Goal: Information Seeking & Learning: Learn about a topic

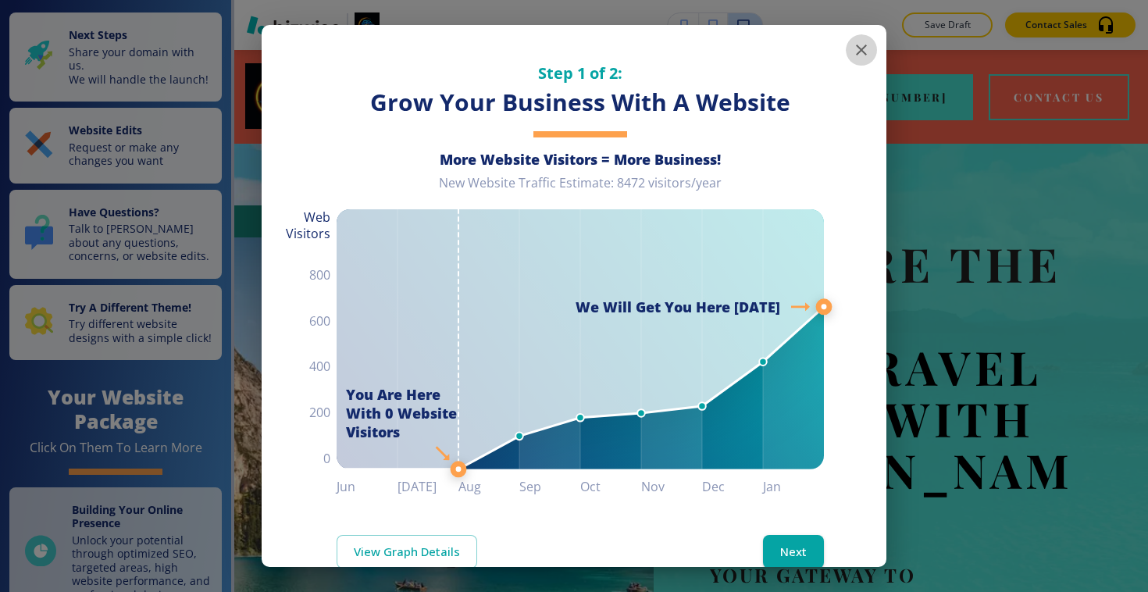
click at [865, 52] on icon "button" at bounding box center [861, 50] width 11 height 11
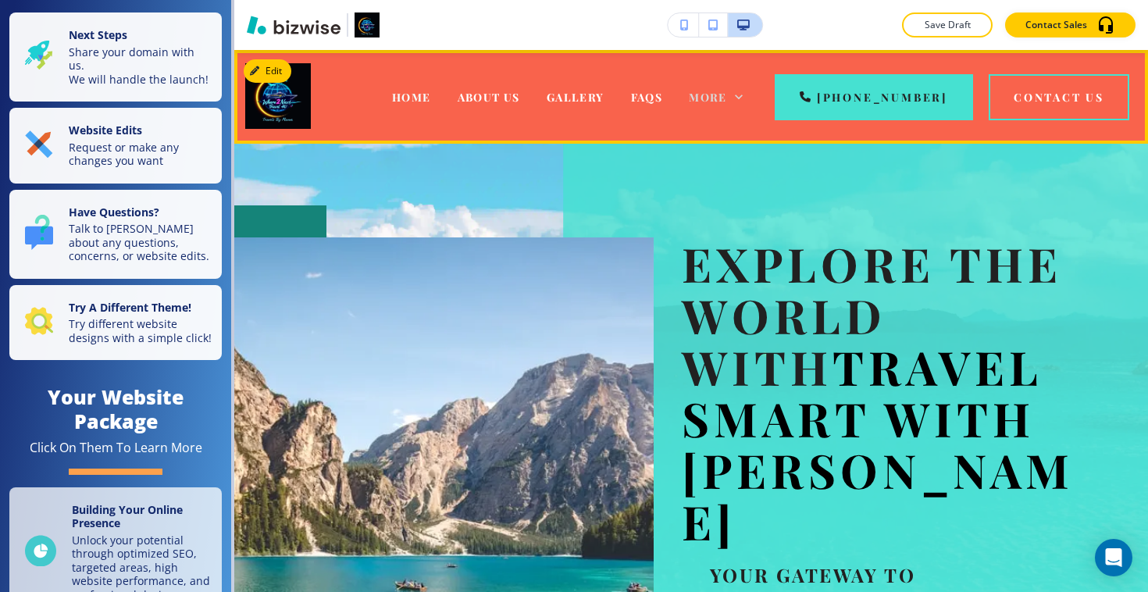
click at [727, 103] on span "More" at bounding box center [708, 97] width 38 height 15
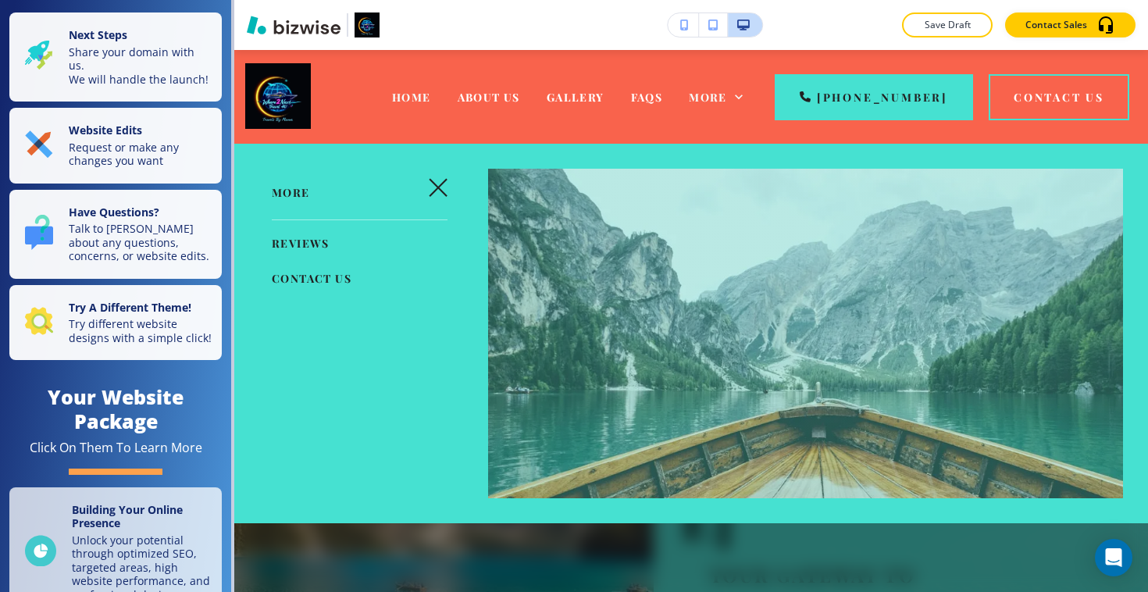
click at [438, 191] on icon "button" at bounding box center [438, 187] width 19 height 19
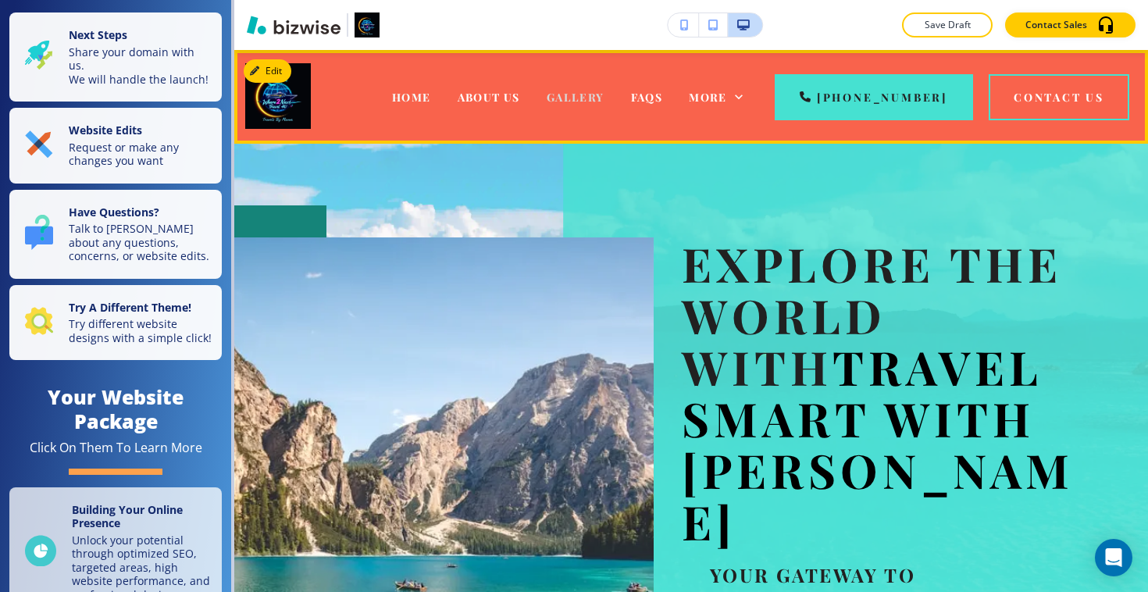
click at [604, 98] on span "Gallery" at bounding box center [576, 97] width 58 height 15
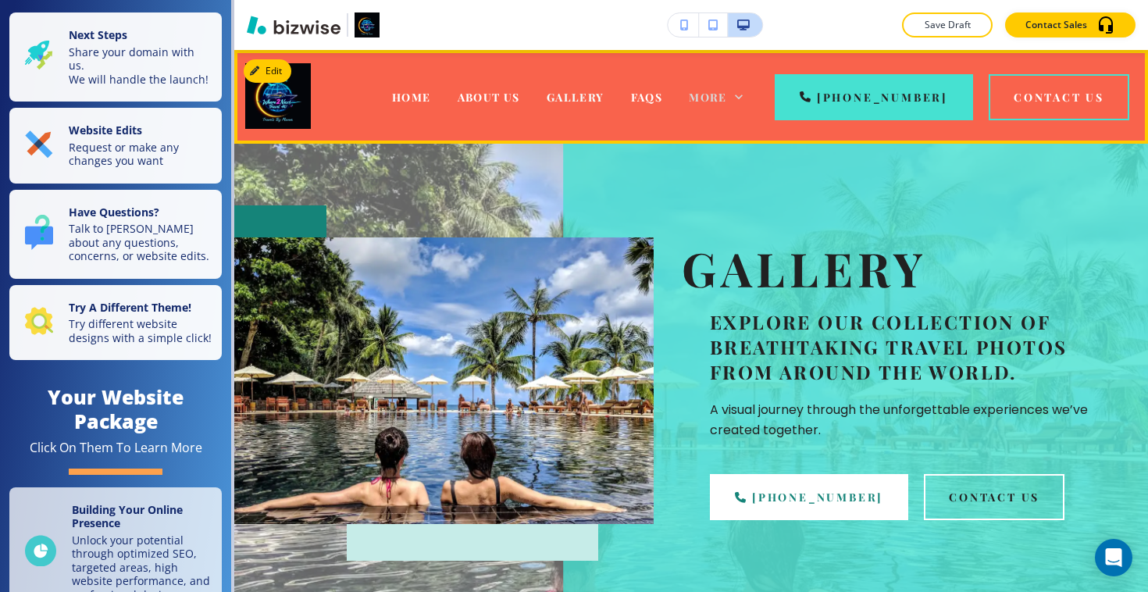
click at [727, 94] on span "More" at bounding box center [708, 97] width 38 height 15
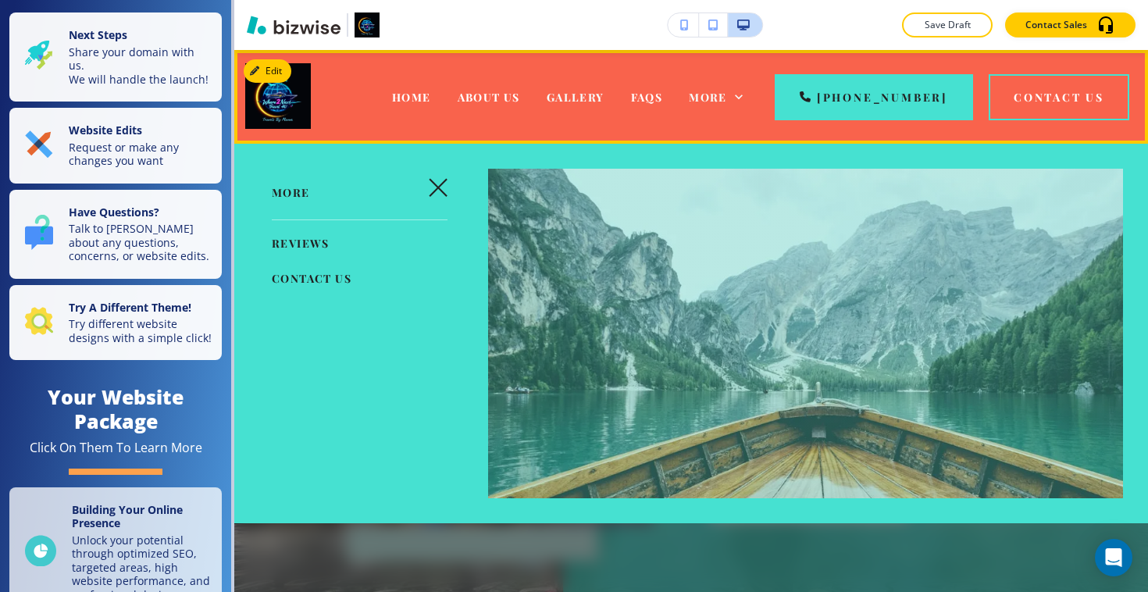
click at [438, 112] on div "Home" at bounding box center [412, 97] width 66 height 62
click at [440, 109] on div "Home" at bounding box center [412, 97] width 66 height 62
click at [441, 105] on div "Home" at bounding box center [412, 97] width 66 height 62
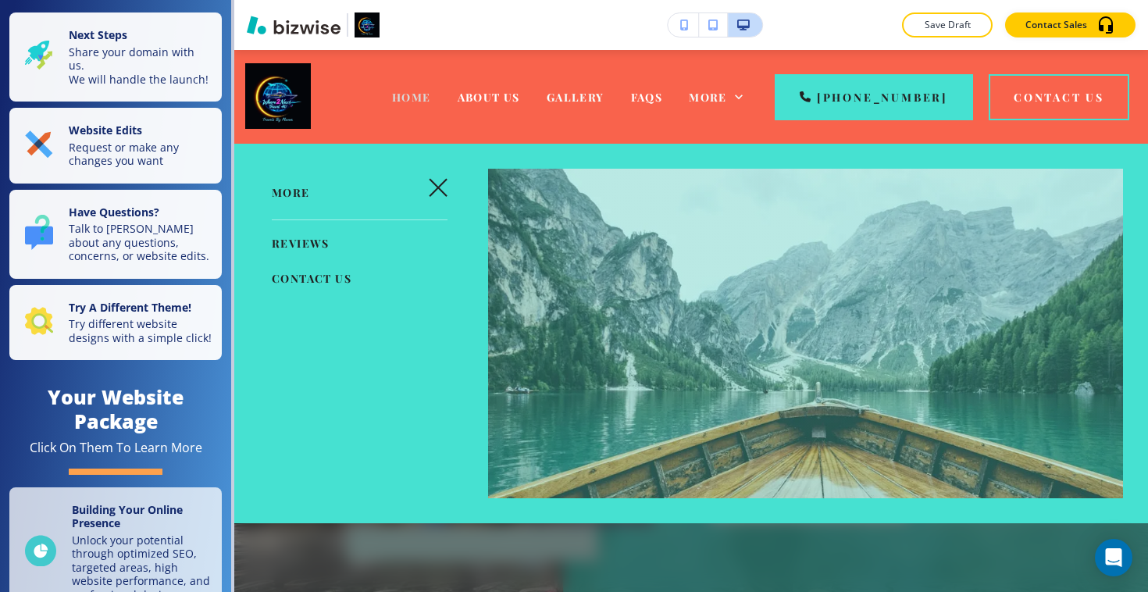
click at [431, 101] on span "Home" at bounding box center [411, 97] width 39 height 15
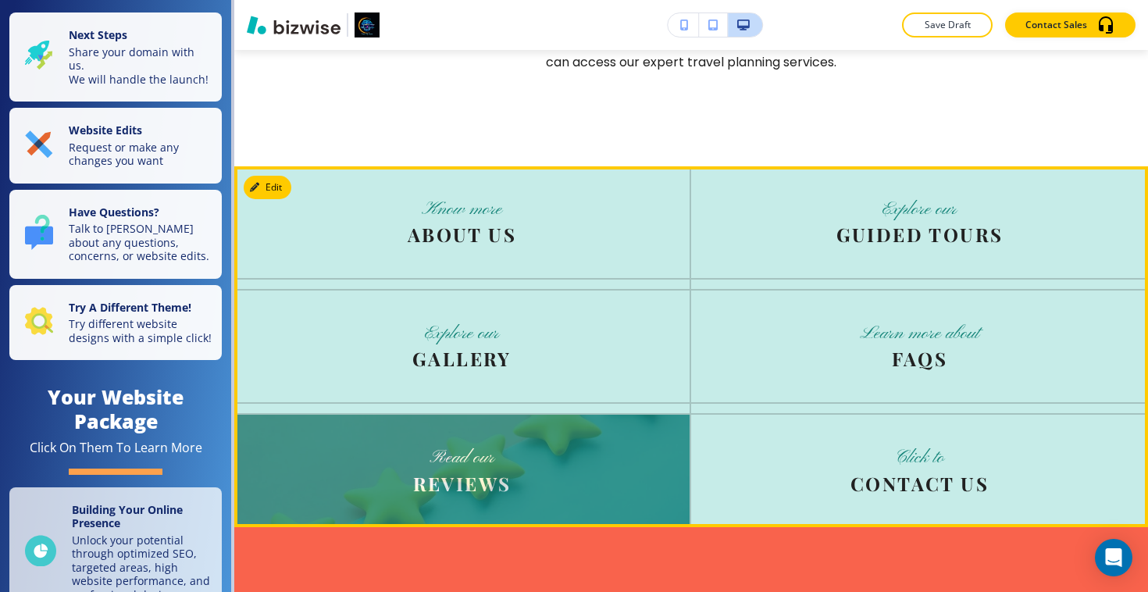
scroll to position [3737, 0]
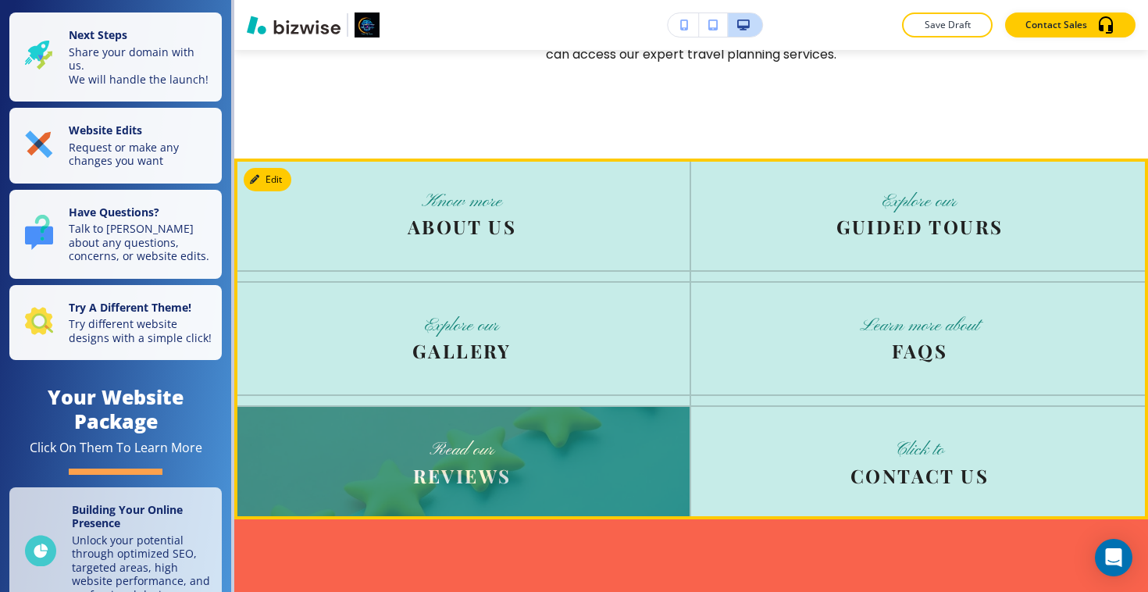
click at [501, 407] on img at bounding box center [461, 463] width 455 height 112
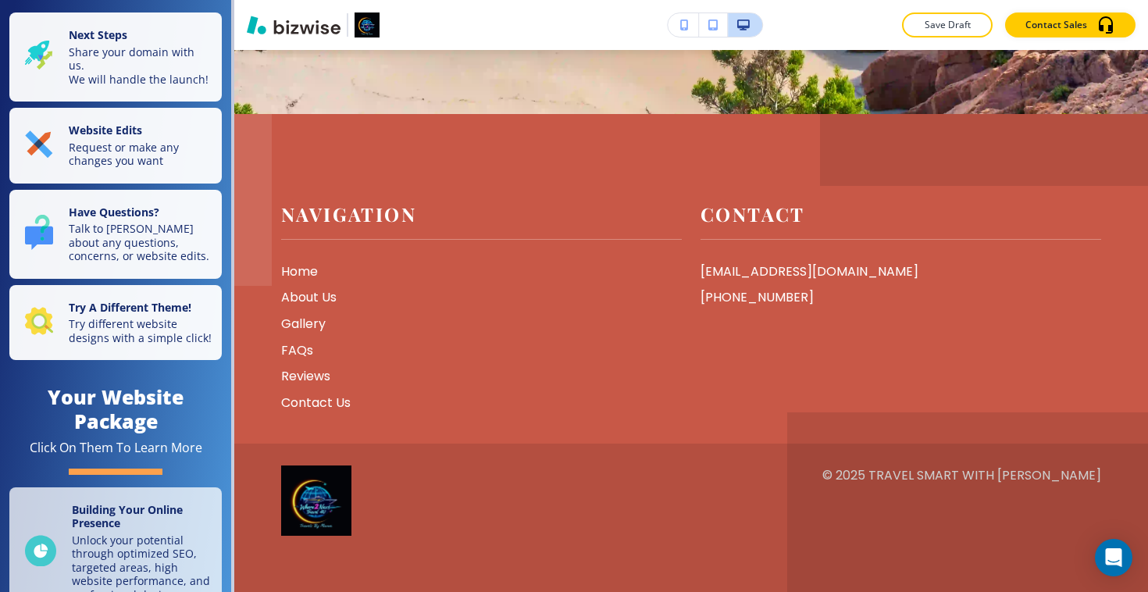
scroll to position [0, 0]
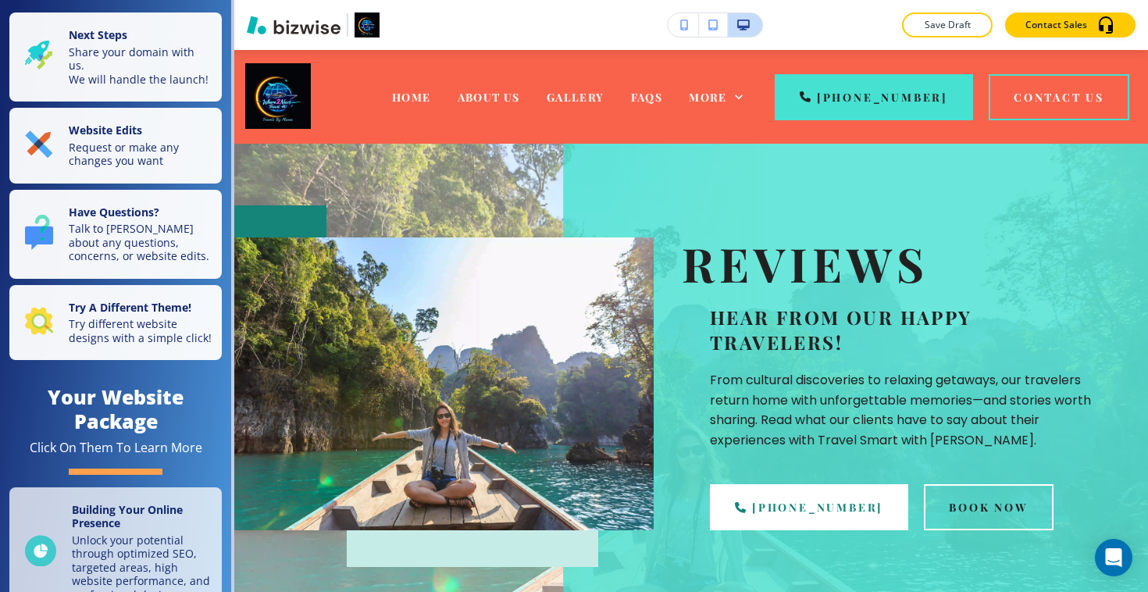
click at [447, 307] on img at bounding box center [443, 383] width 419 height 293
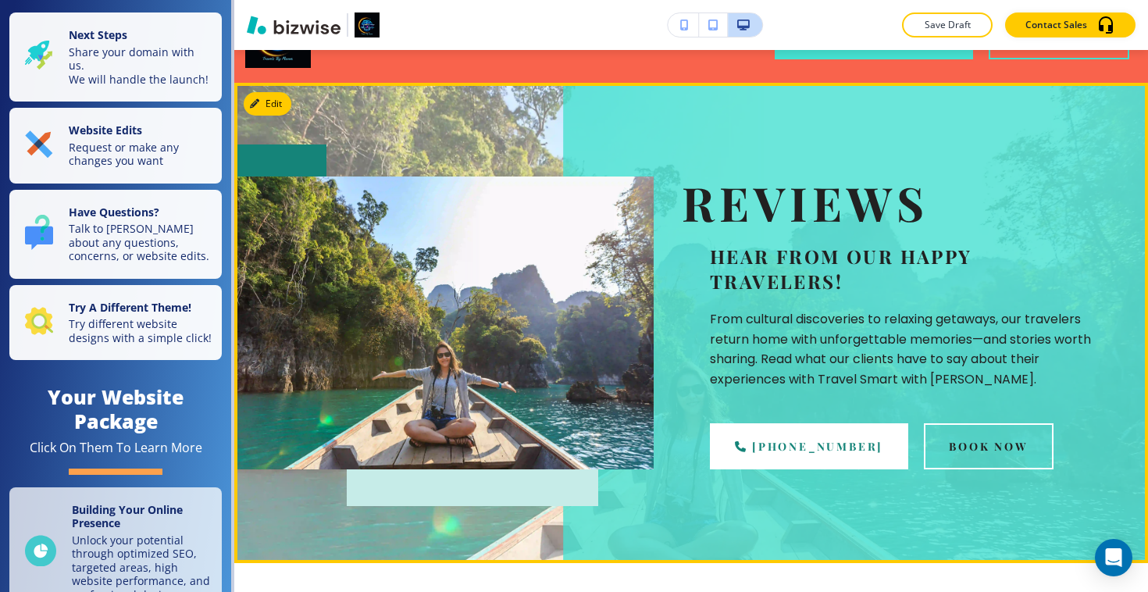
scroll to position [15, 0]
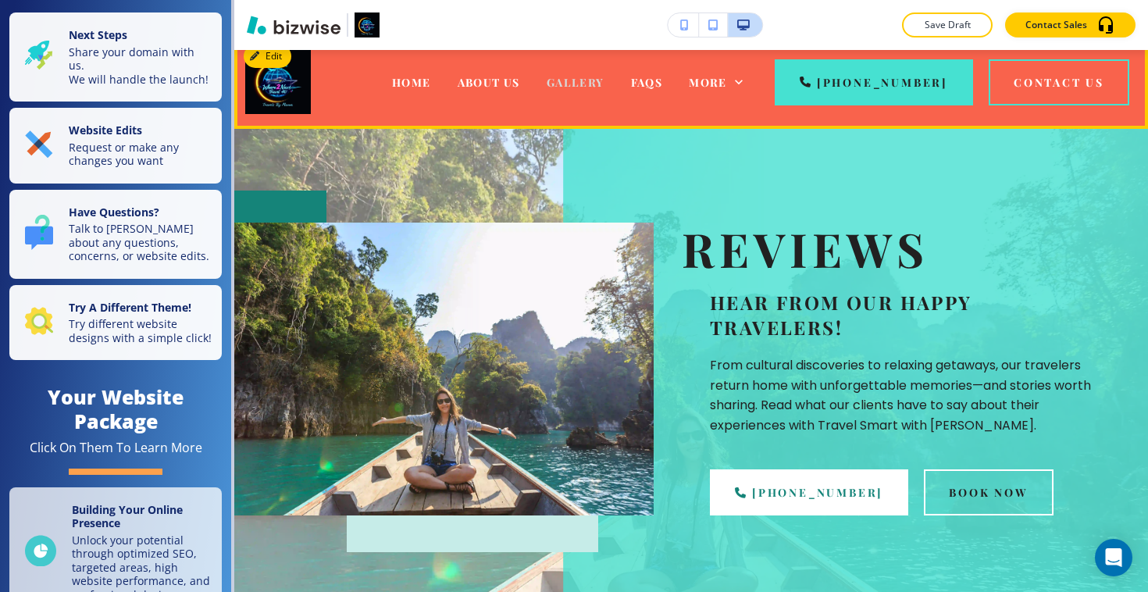
click at [604, 87] on span "Gallery" at bounding box center [576, 82] width 58 height 15
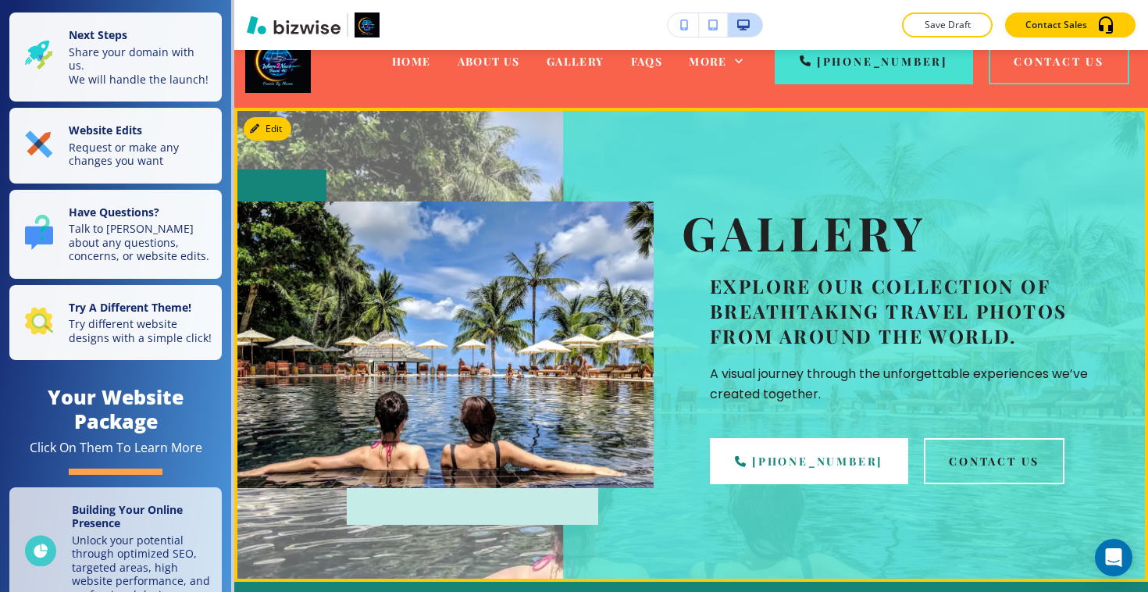
scroll to position [0, 0]
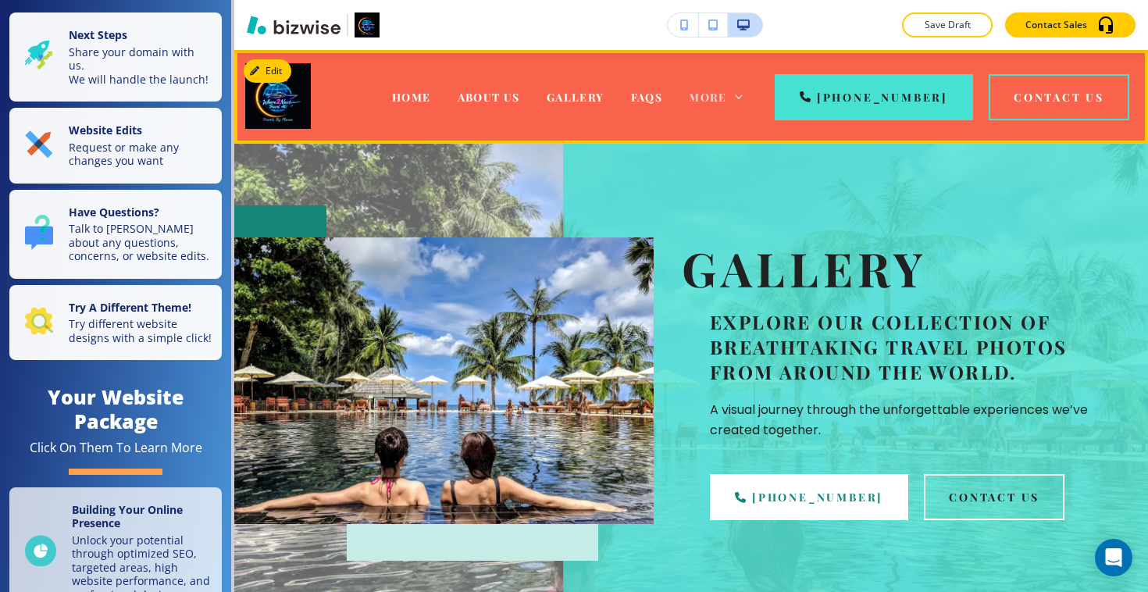
click at [727, 99] on span "More" at bounding box center [708, 97] width 38 height 15
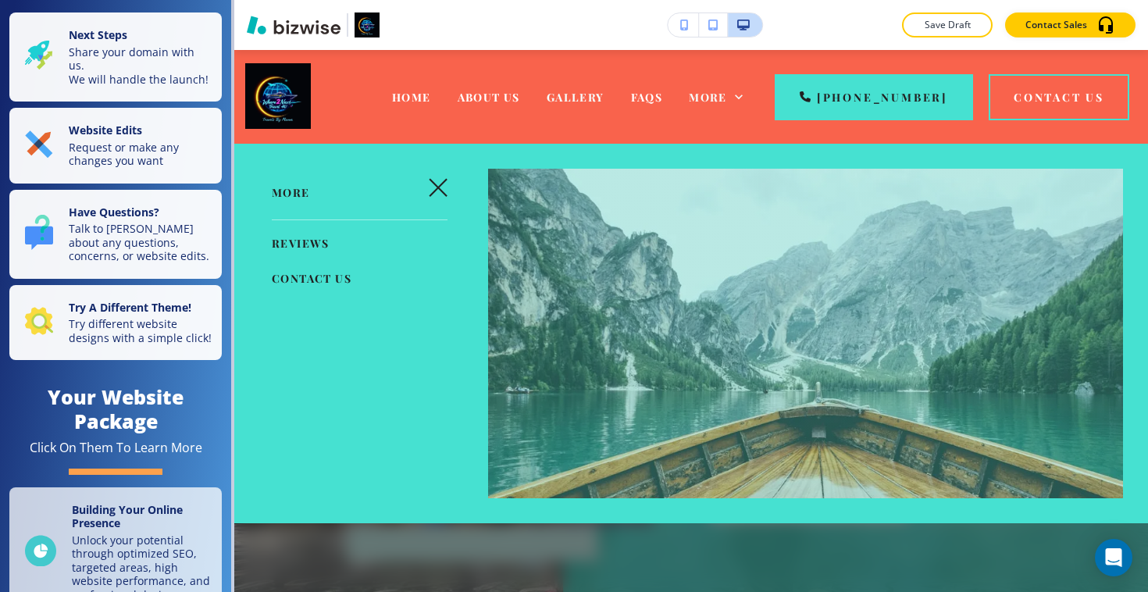
click at [310, 248] on span "Reviews" at bounding box center [301, 243] width 58 height 15
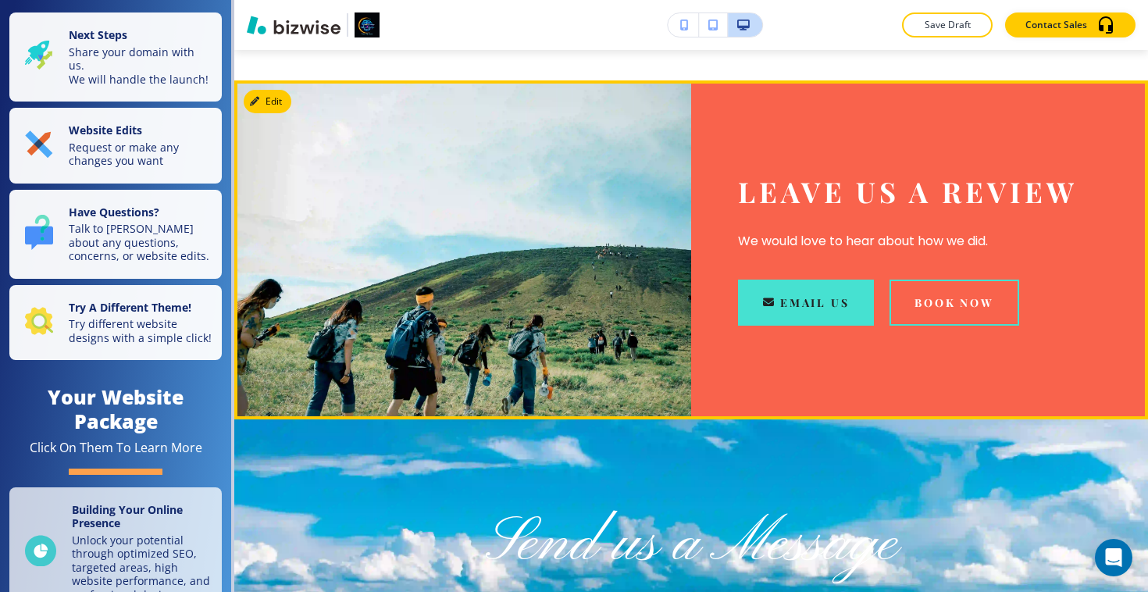
scroll to position [1353, 0]
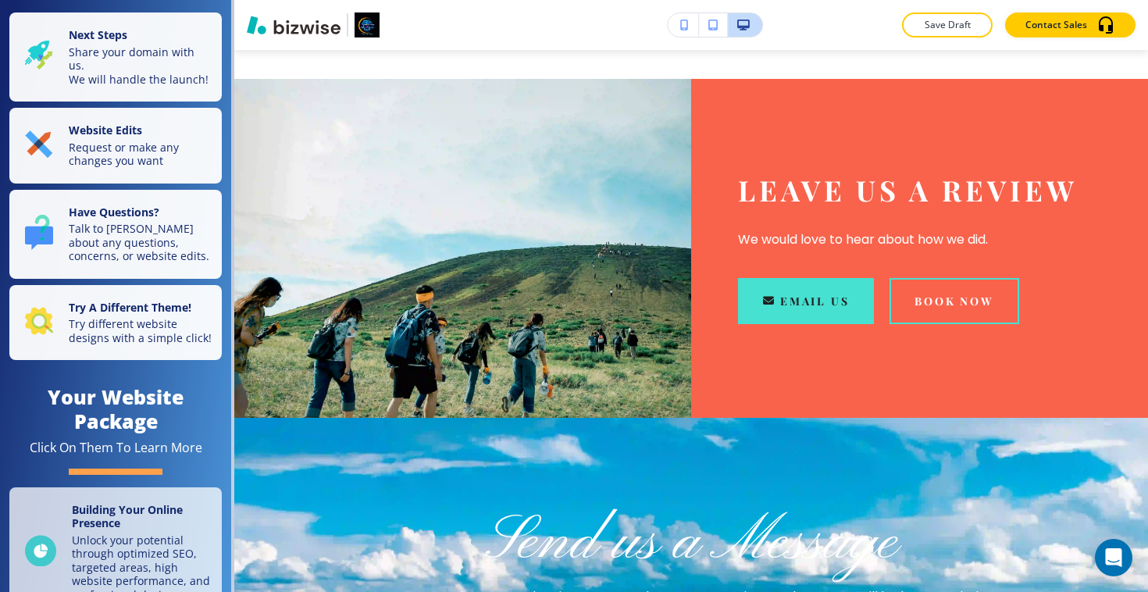
click at [719, 16] on button "button" at bounding box center [713, 24] width 29 height 23
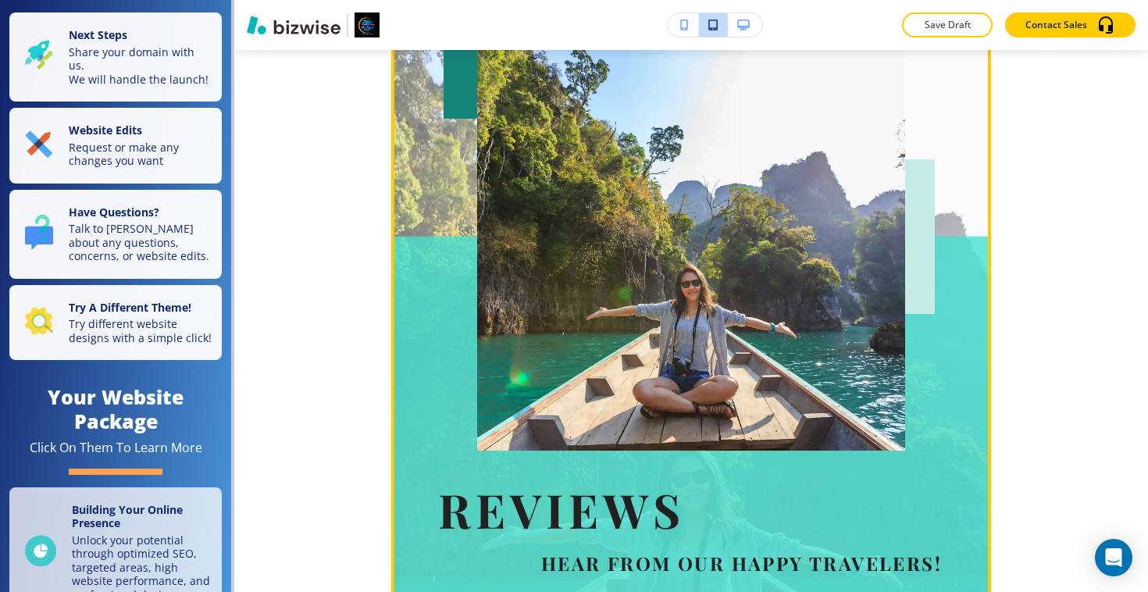
scroll to position [0, 0]
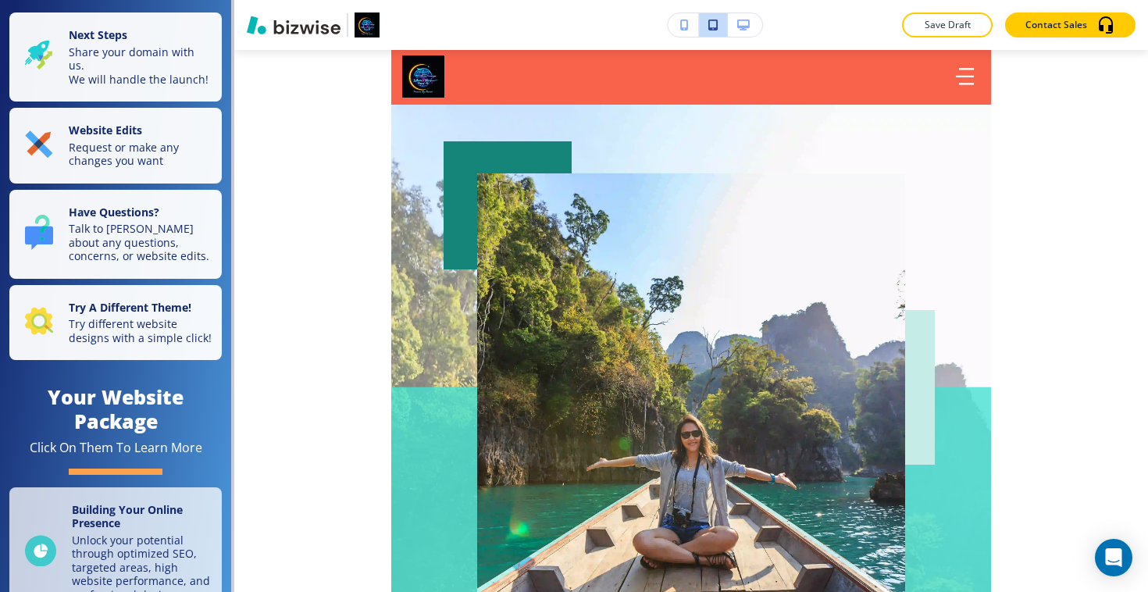
click at [685, 24] on icon "button" at bounding box center [684, 25] width 9 height 11
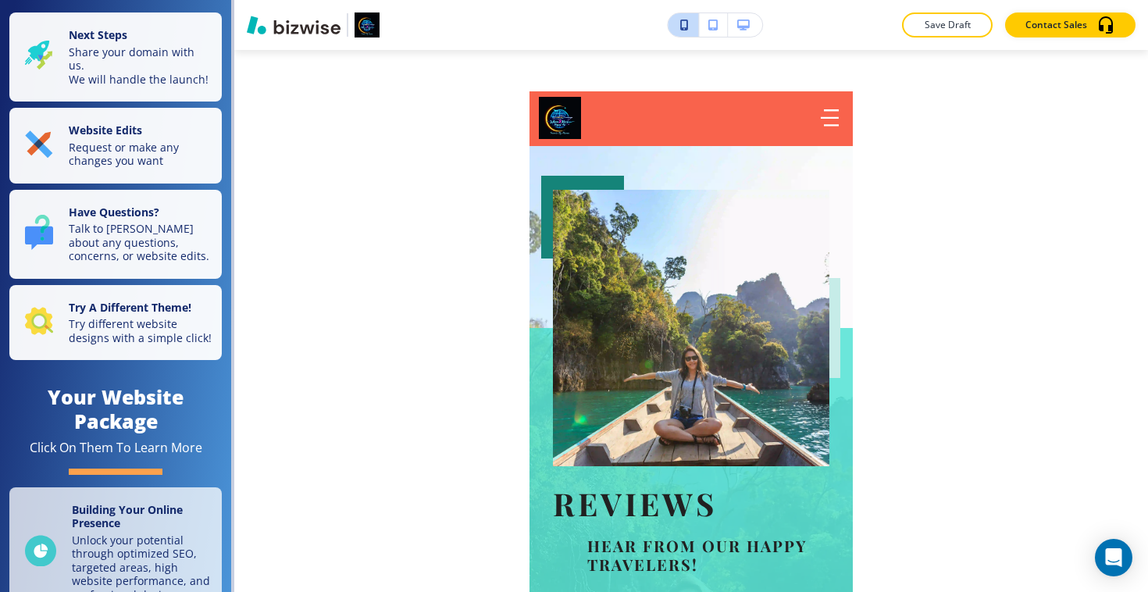
click at [747, 25] on icon "button" at bounding box center [743, 25] width 12 height 11
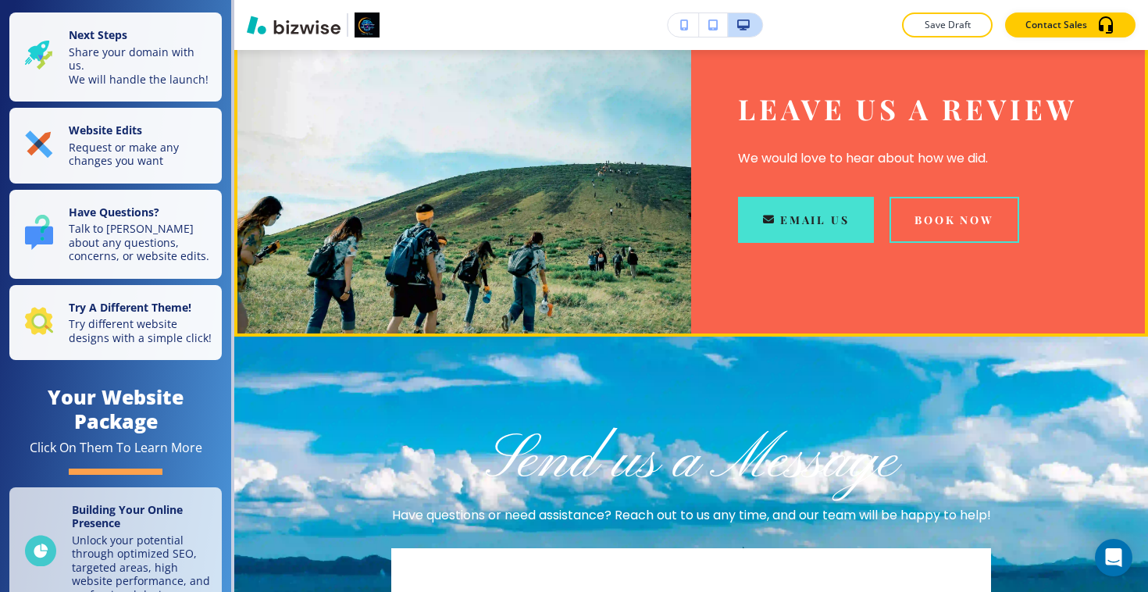
scroll to position [1443, 0]
